Goal: Task Accomplishment & Management: Use online tool/utility

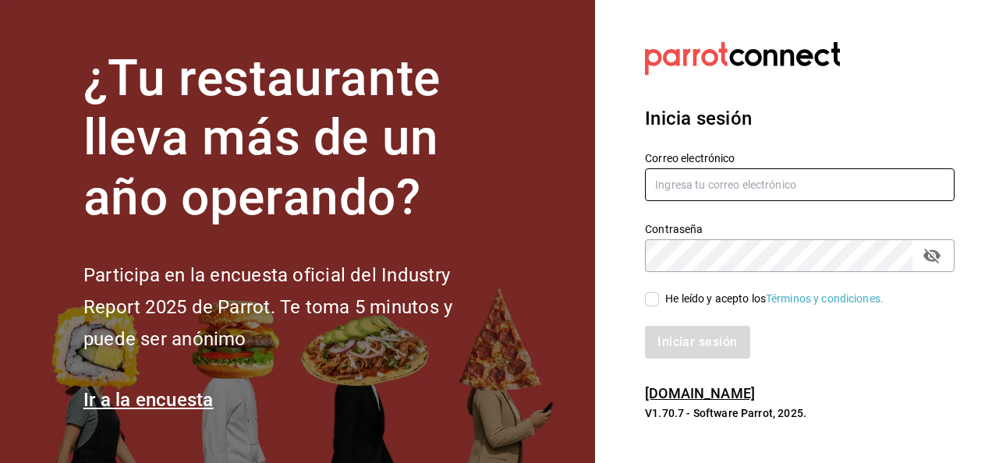
type input "[PERSON_NAME][EMAIL_ADDRESS][PERSON_NAME][DOMAIN_NAME]"
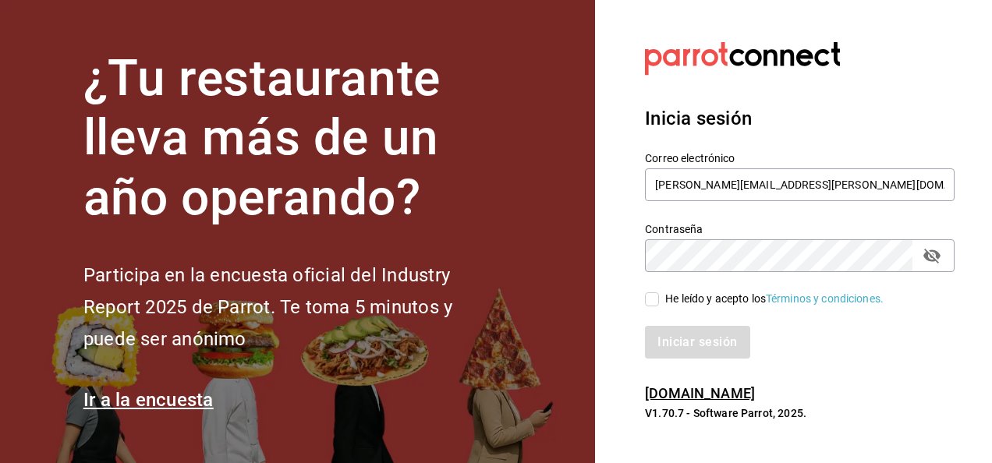
click at [654, 298] on input "He leído y acepto los Términos y condiciones." at bounding box center [652, 299] width 14 height 14
checkbox input "true"
click at [693, 344] on button "Iniciar sesión" at bounding box center [698, 342] width 106 height 33
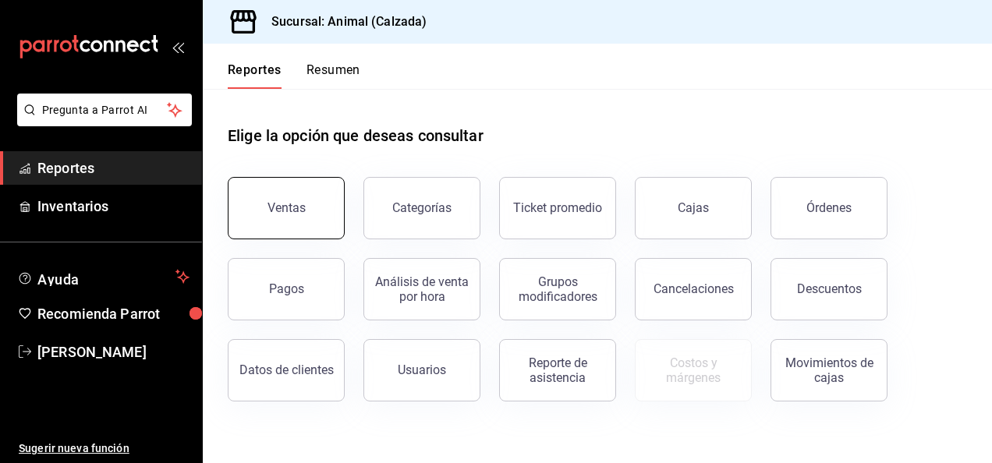
click at [304, 215] on button "Ventas" at bounding box center [286, 208] width 117 height 62
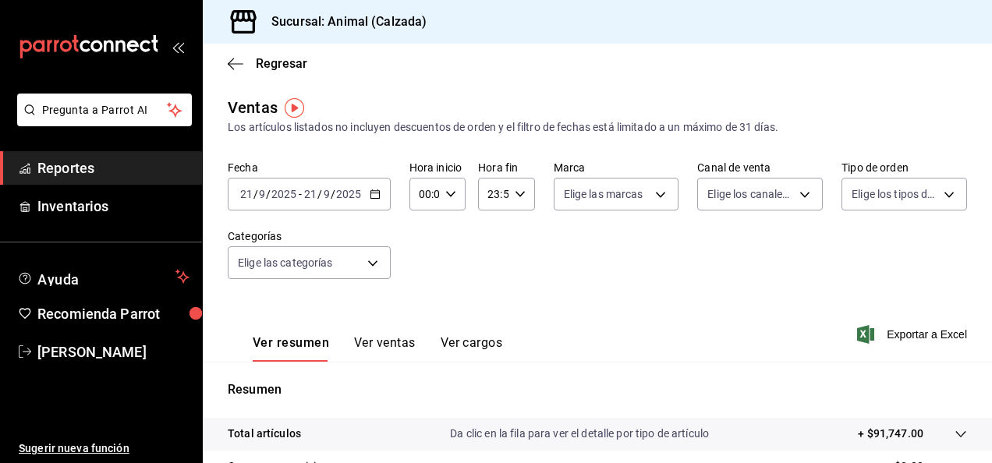
click at [372, 193] on \(Stroke\) "button" at bounding box center [374, 193] width 9 height 1
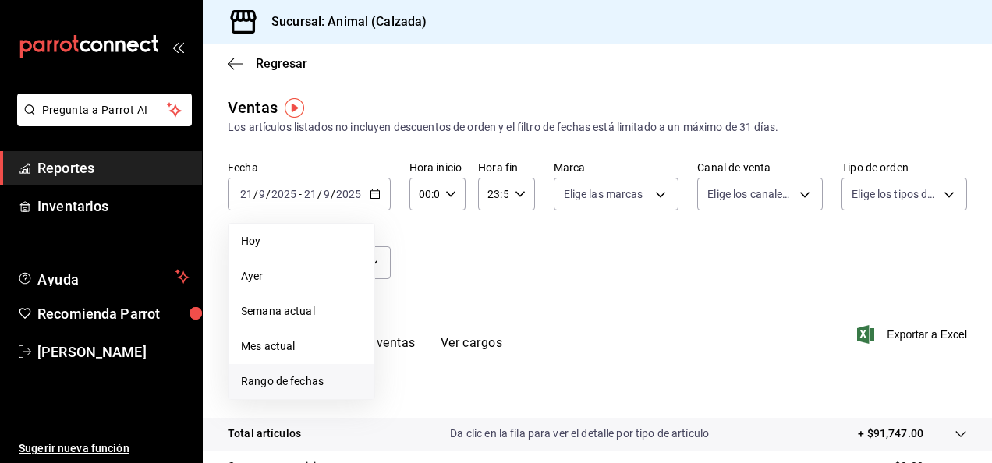
click at [309, 376] on span "Rango de fechas" at bounding box center [301, 382] width 121 height 16
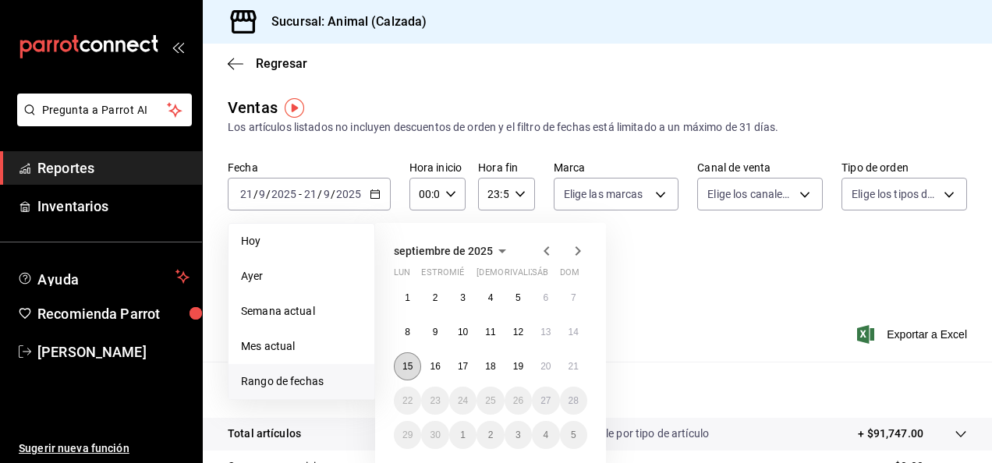
click at [404, 367] on abbr "15" at bounding box center [407, 366] width 10 height 11
click at [575, 370] on abbr "21" at bounding box center [574, 366] width 10 height 11
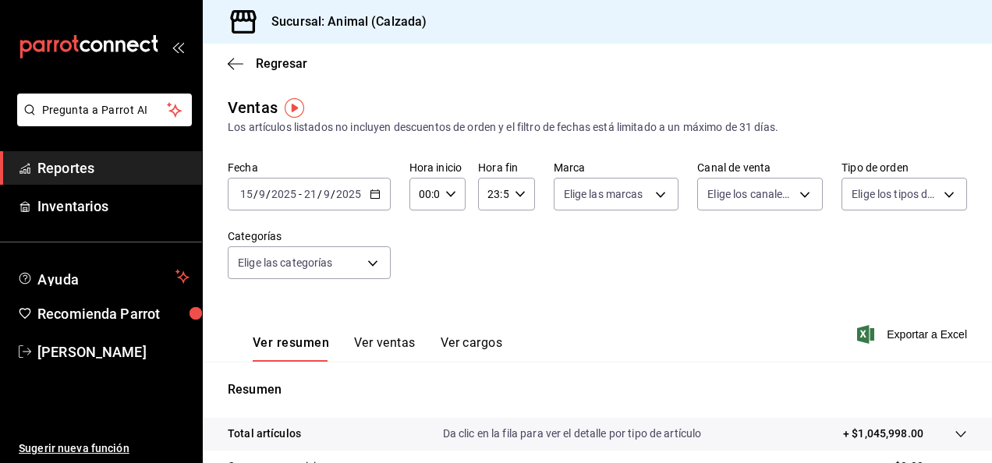
click at [449, 197] on icon "button" at bounding box center [450, 194] width 11 height 11
click at [423, 309] on span "05" at bounding box center [421, 309] width 3 height 12
type input "05:00"
click at [452, 234] on span "00" at bounding box center [449, 234] width 3 height 12
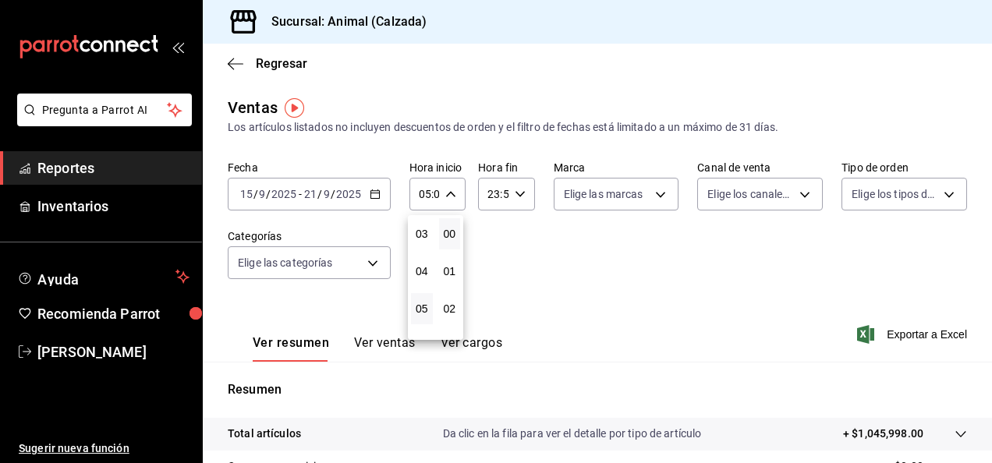
click at [512, 197] on div at bounding box center [496, 231] width 992 height 463
click at [515, 197] on icon "button" at bounding box center [520, 194] width 11 height 11
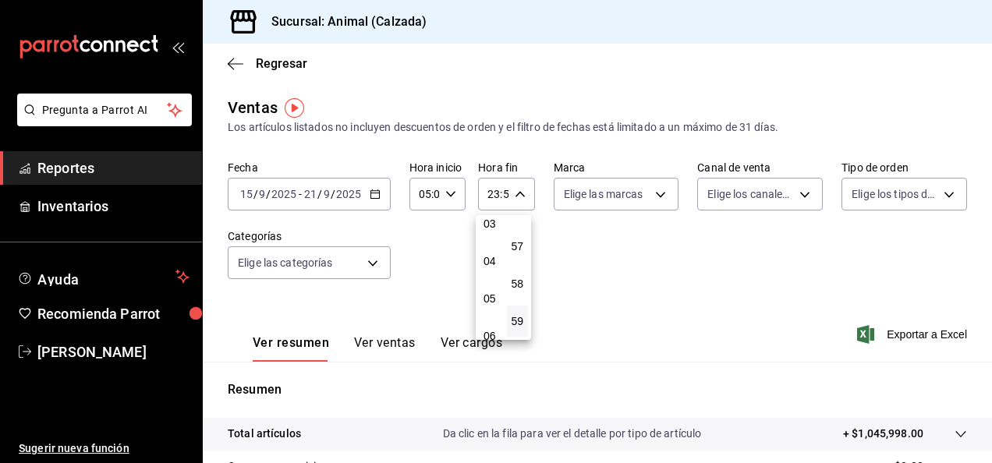
scroll to position [123, 0]
click at [489, 292] on span "05" at bounding box center [489, 298] width 3 height 12
click at [367, 192] on div at bounding box center [496, 231] width 992 height 463
click at [375, 193] on icon "button" at bounding box center [375, 194] width 11 height 11
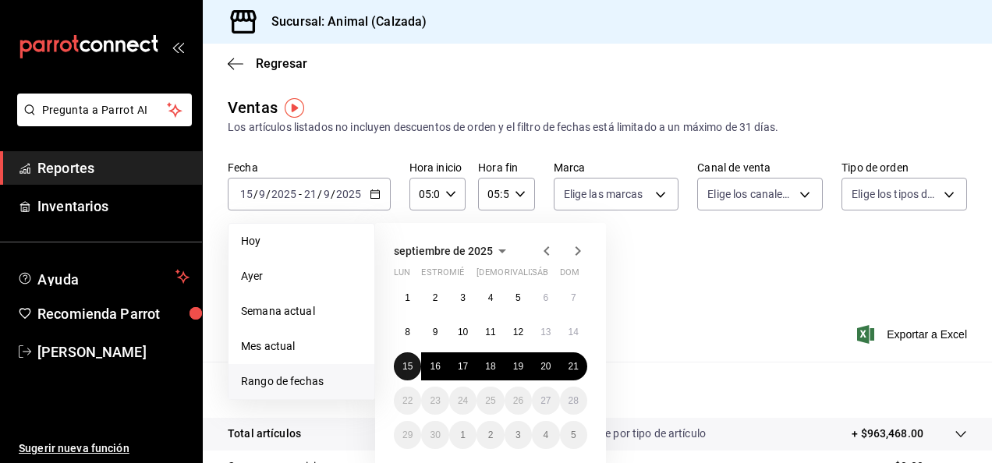
click at [410, 359] on button "15" at bounding box center [407, 367] width 27 height 28
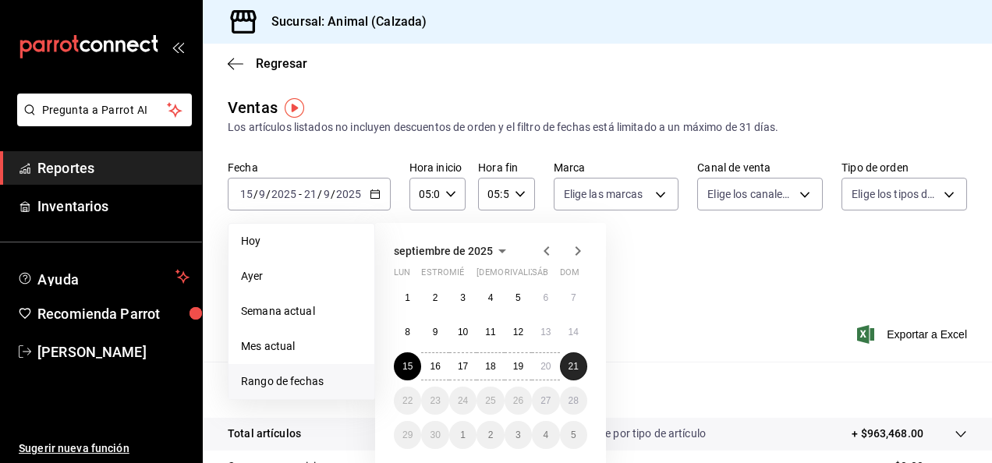
click at [577, 361] on abbr "21" at bounding box center [574, 366] width 10 height 11
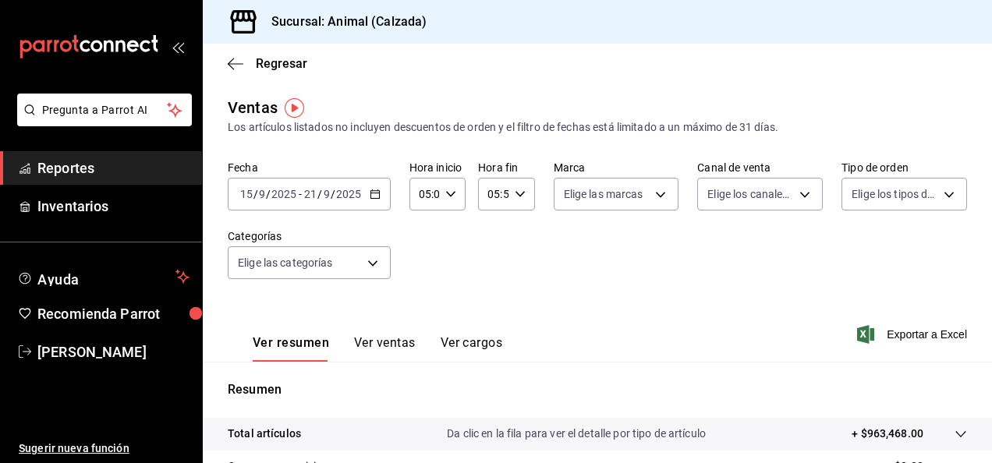
click at [519, 191] on icon "button" at bounding box center [520, 194] width 11 height 11
click at [491, 315] on span "23" at bounding box center [489, 321] width 3 height 12
type input "23:59"
click at [516, 320] on span "59" at bounding box center [517, 321] width 3 height 12
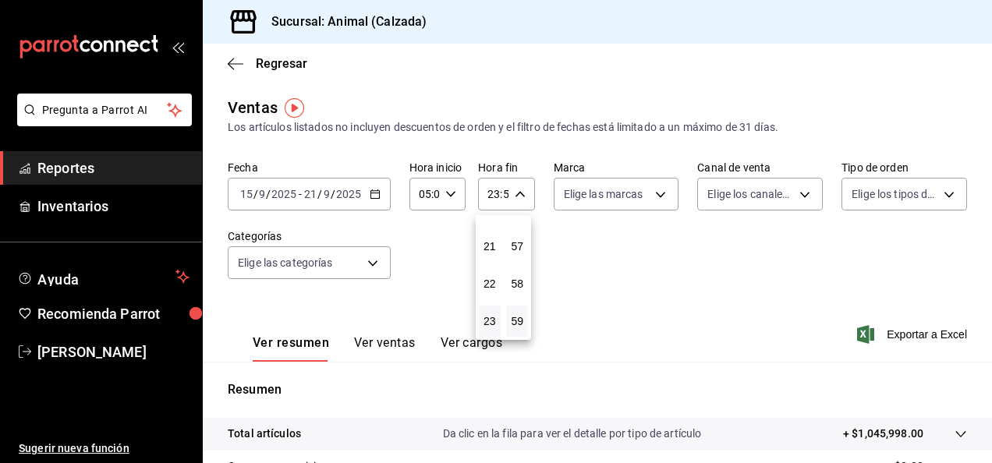
click at [649, 204] on div at bounding box center [496, 231] width 992 height 463
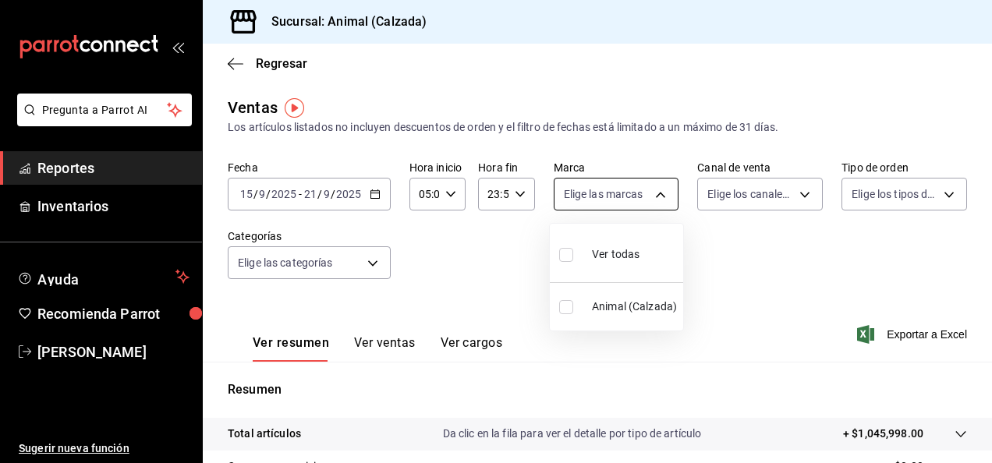
click at [655, 196] on body "Pregunta a Parrot AI Reportes Inventarios Ayuda Recomienda Parrot Luis Estrada …" at bounding box center [496, 231] width 992 height 463
click at [563, 253] on input "checkbox" at bounding box center [566, 255] width 14 height 14
checkbox input "true"
type input "e26472f3-9262-489d-bcba-4c6b034529c7"
checkbox input "true"
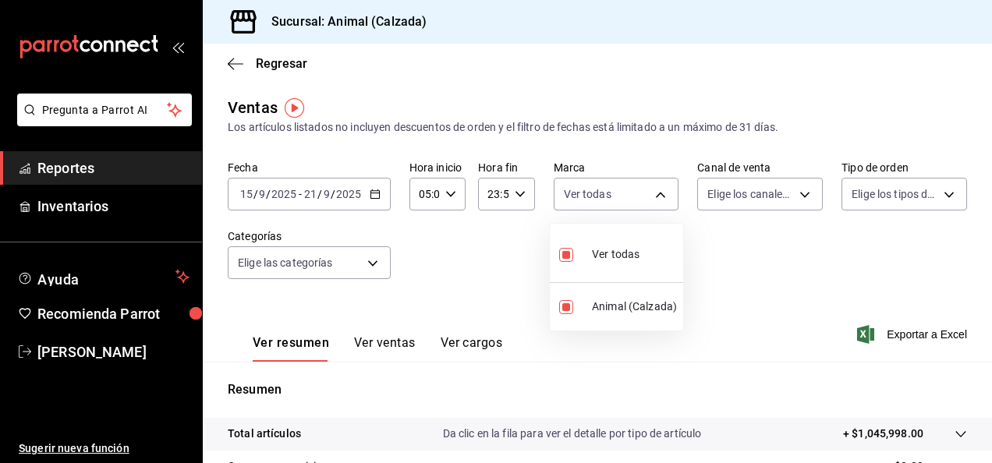
click at [792, 195] on div at bounding box center [496, 231] width 992 height 463
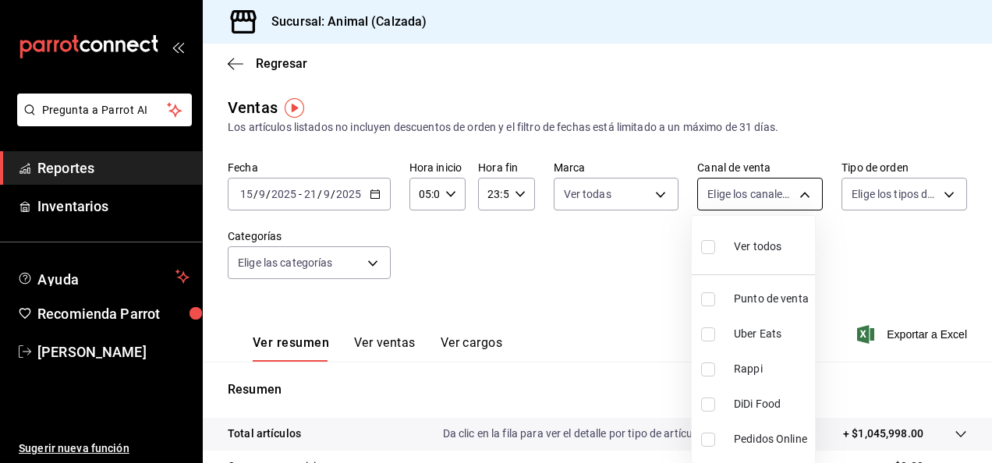
click at [799, 193] on body "Pregunta a Parrot AI Reportes Inventarios Ayuda Recomienda Parrot Luis Estrada …" at bounding box center [496, 231] width 992 height 463
click at [710, 243] on input "checkbox" at bounding box center [708, 247] width 14 height 14
checkbox input "true"
type input "PARROT,UBER_EATS,RAPPI,DIDI_FOOD,ONLINE"
checkbox input "true"
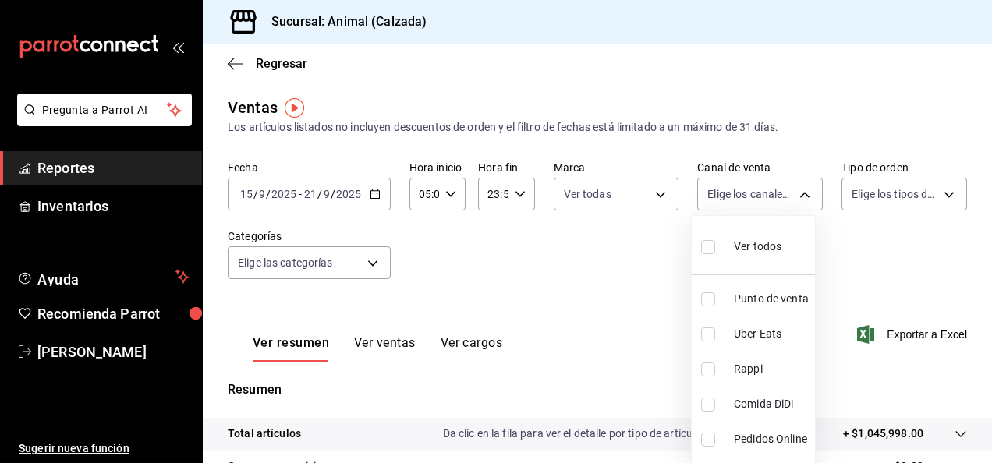
checkbox input "true"
click at [942, 195] on div at bounding box center [496, 231] width 992 height 463
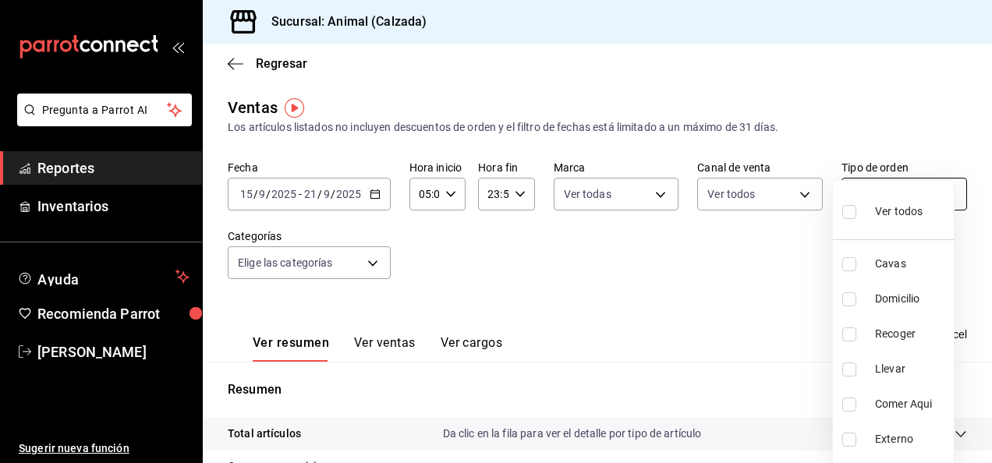
click at [937, 194] on body "Pregunta a Parrot AI Reportes Inventarios Ayuda Recomienda Parrot Luis Estrada …" at bounding box center [496, 231] width 992 height 463
click at [856, 214] on input "checkbox" at bounding box center [849, 212] width 14 height 14
checkbox input "true"
type input "588630d3-b511-4bba-a729-32472510037f,54b7ae00-ca47-4ec1-b7ff-55842c0a2b62,92293…"
checkbox input "true"
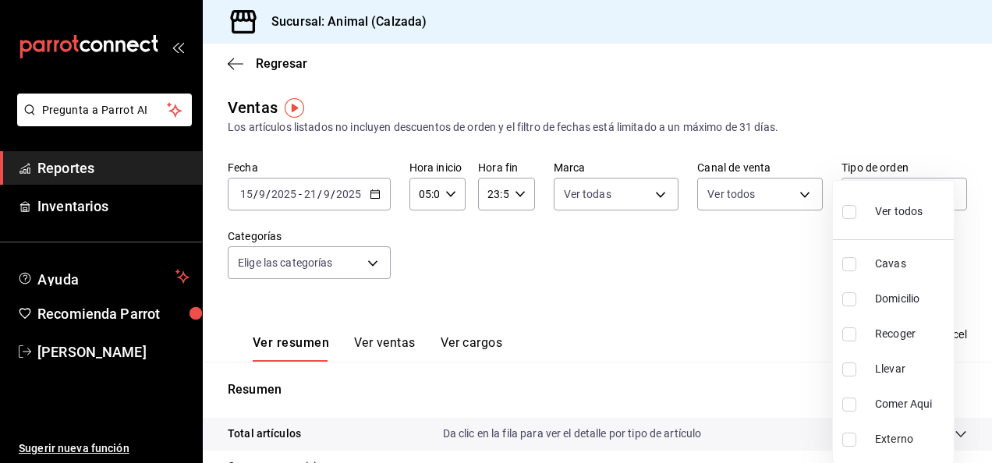
checkbox input "true"
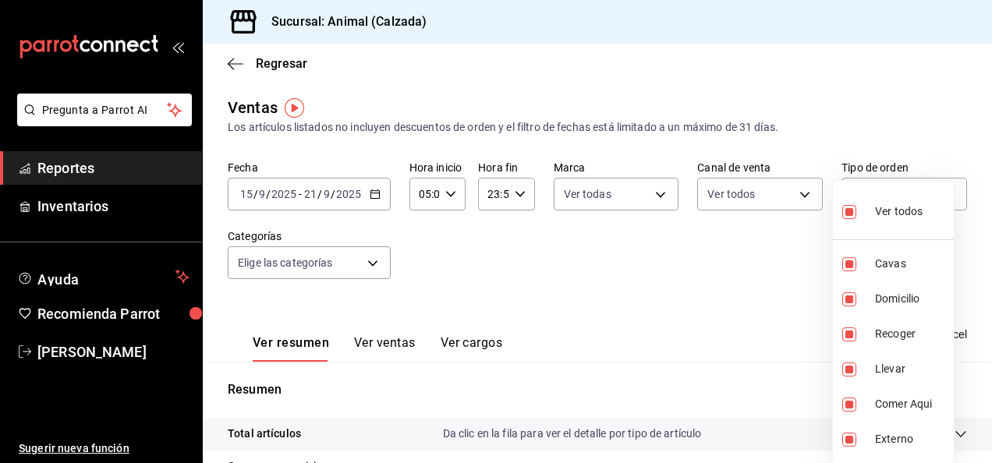
click at [462, 260] on div at bounding box center [496, 231] width 992 height 463
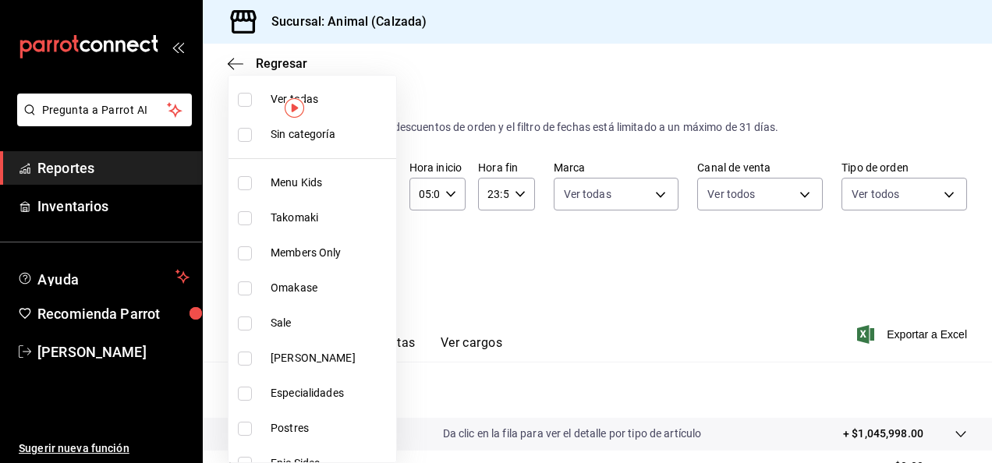
click at [371, 266] on body "Pregunta a Parrot AI Reportes Inventarios Ayuda Recomienda Parrot Luis Estrada …" at bounding box center [496, 231] width 992 height 463
click at [243, 100] on input "checkbox" at bounding box center [245, 100] width 14 height 14
checkbox input "true"
type input "577524a9-a437-43f3-84d2-cf2e6968635f,5d35a5f4-3063-4397-a550-a8f4eca83956,9bcdf…"
checkbox input "true"
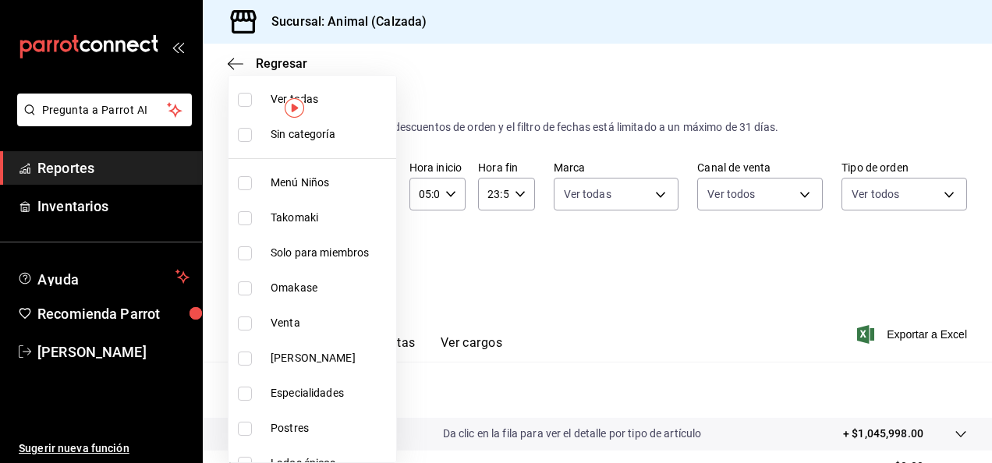
checkbox input "true"
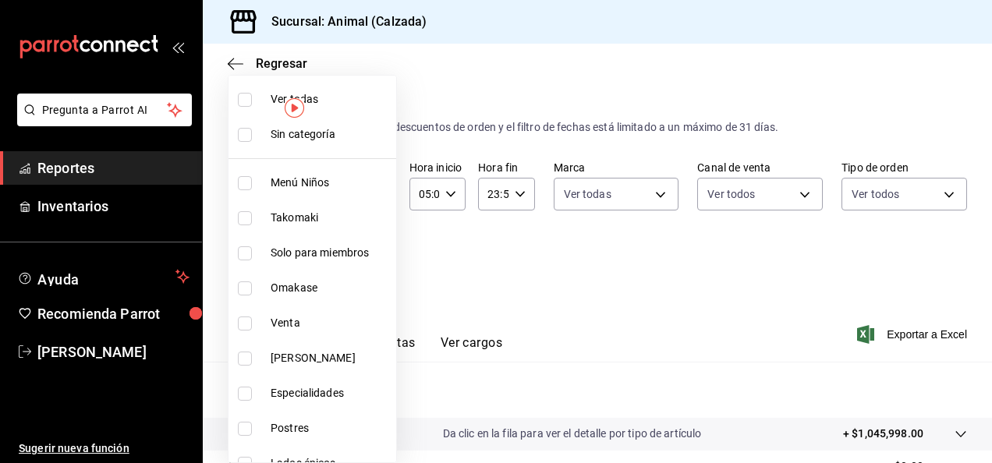
checkbox input "true"
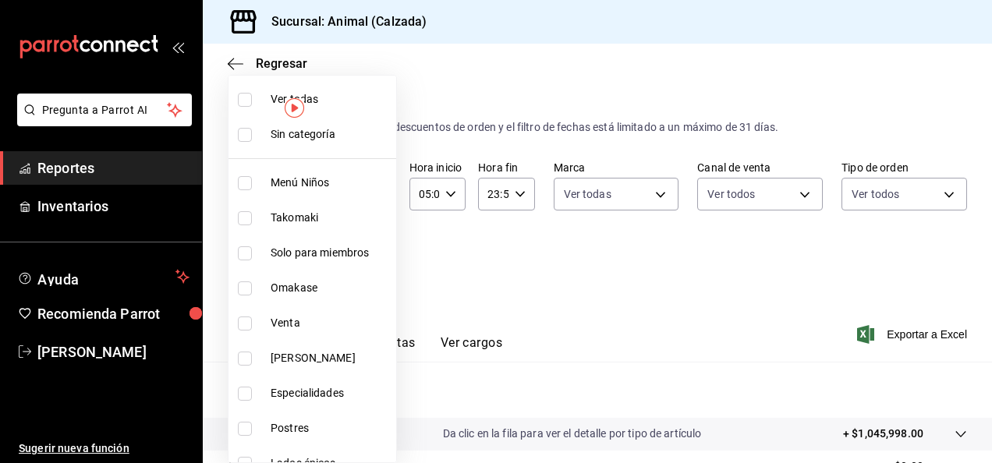
checkbox input "true"
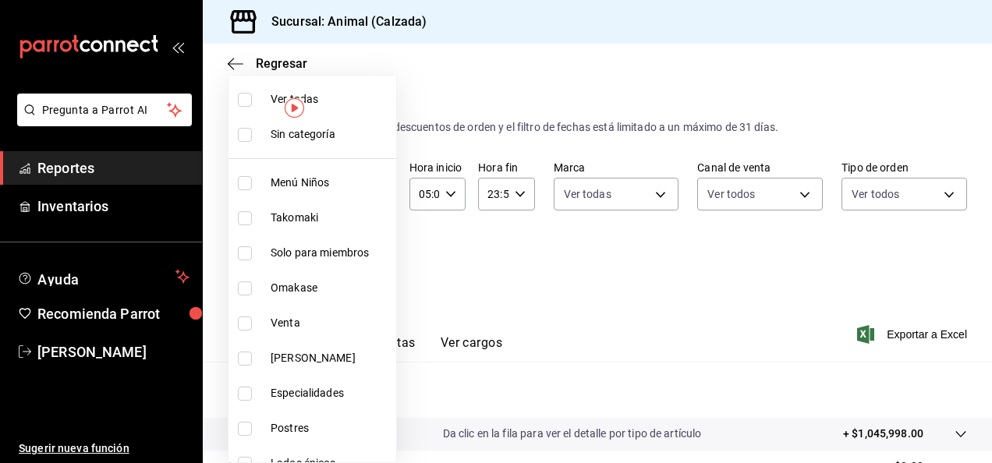
checkbox input "true"
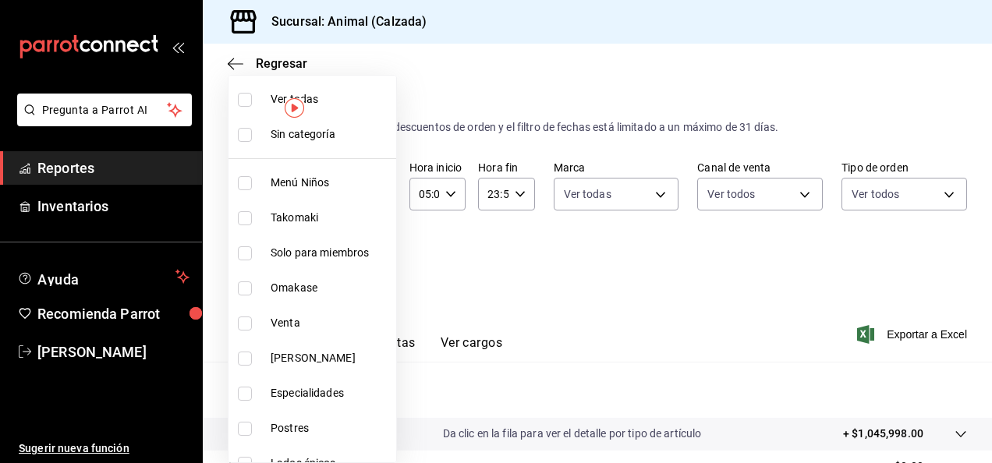
checkbox input "true"
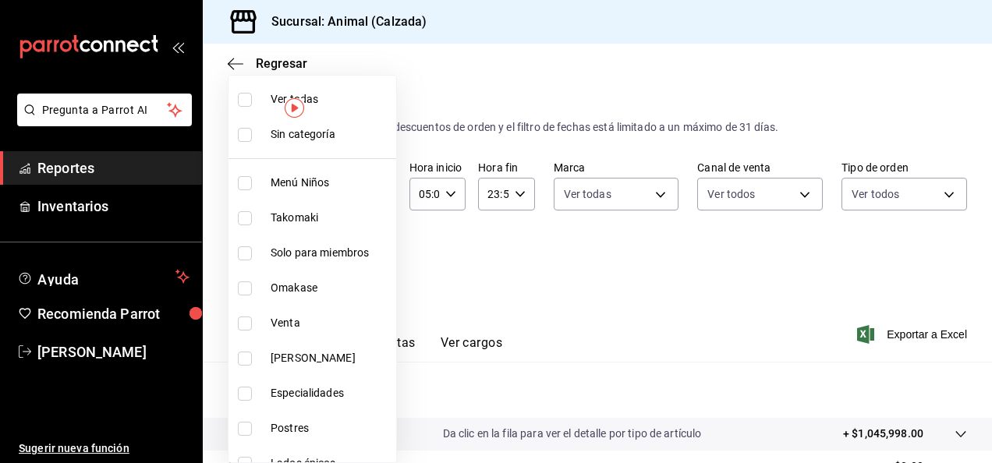
checkbox input "true"
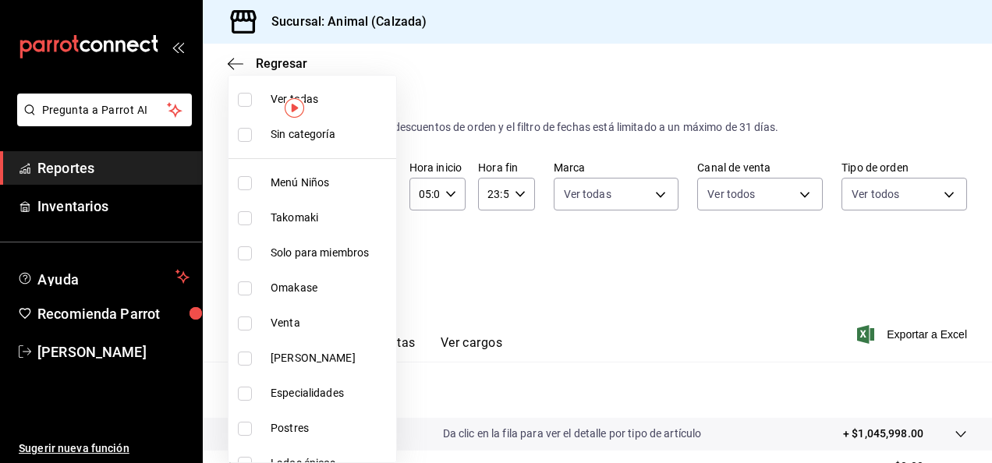
checkbox input "true"
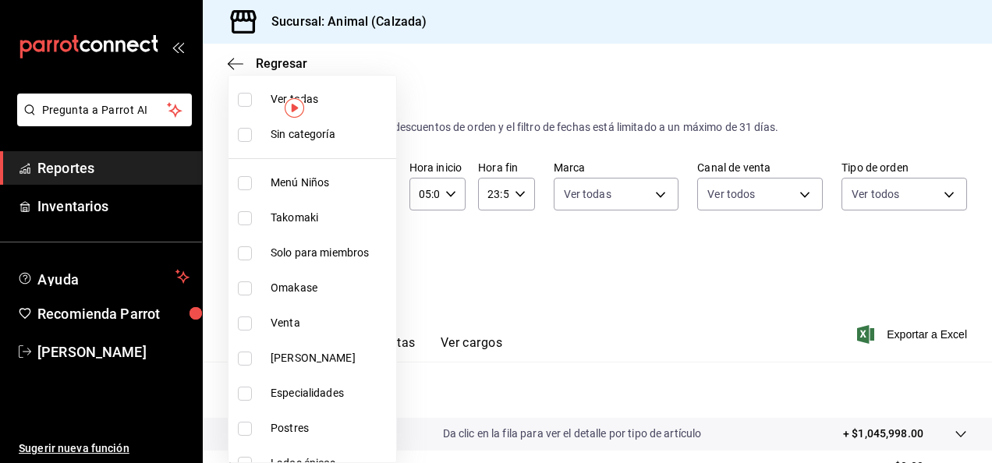
checkbox input "true"
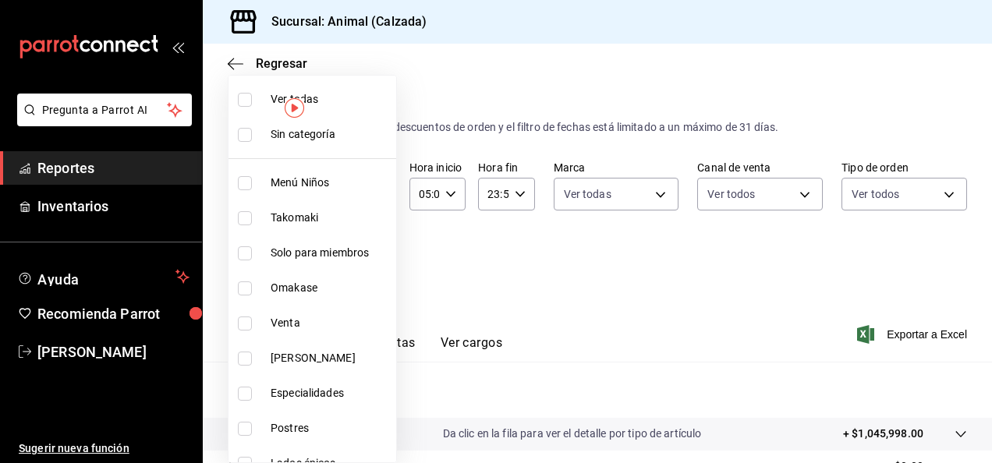
checkbox input "true"
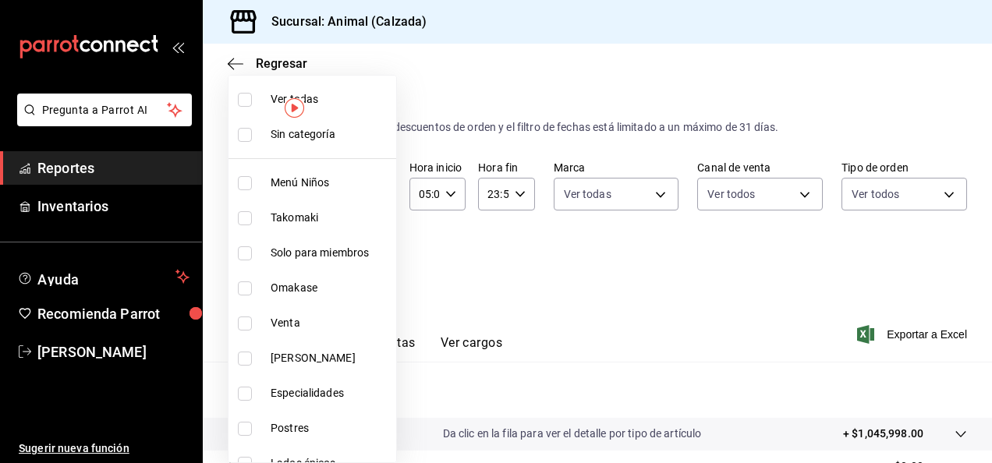
checkbox input "true"
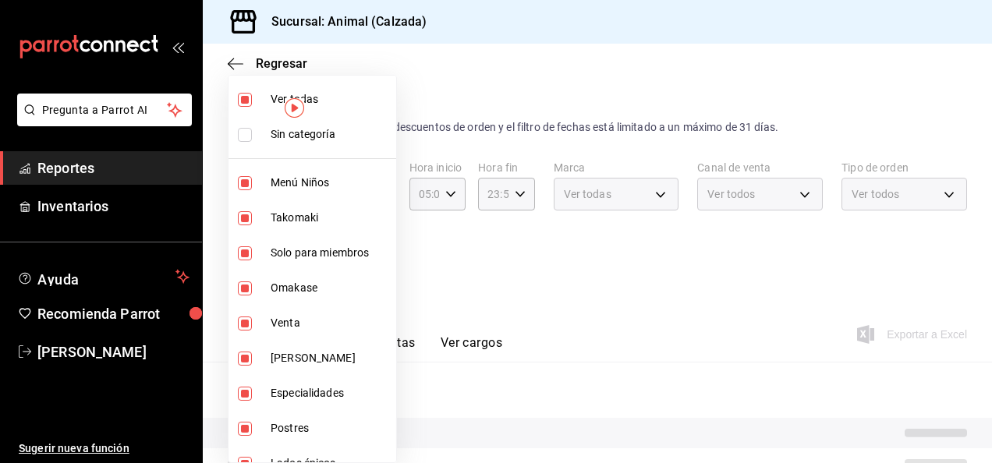
click at [875, 285] on div at bounding box center [496, 231] width 992 height 463
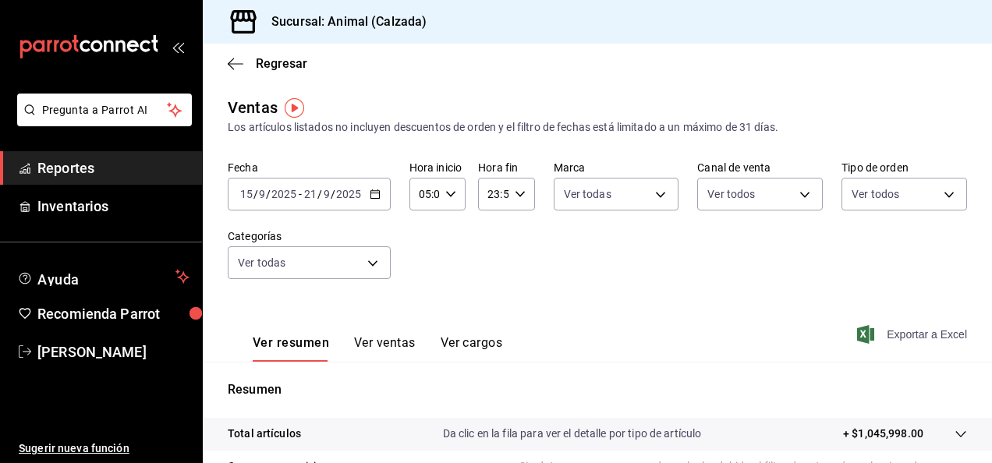
click at [921, 335] on font "Exportar a Excel" at bounding box center [927, 334] width 80 height 12
